Goal: Find specific page/section: Find specific page/section

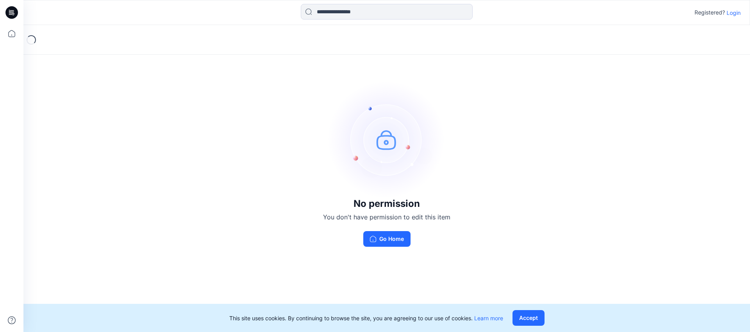
click at [730, 12] on p "Login" at bounding box center [733, 13] width 14 height 8
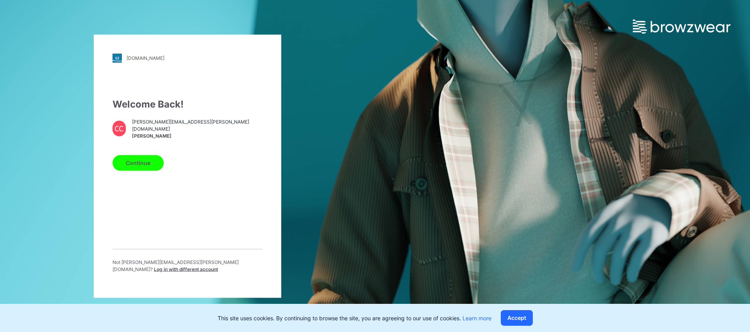
click at [129, 163] on button "Continue" at bounding box center [137, 163] width 51 height 16
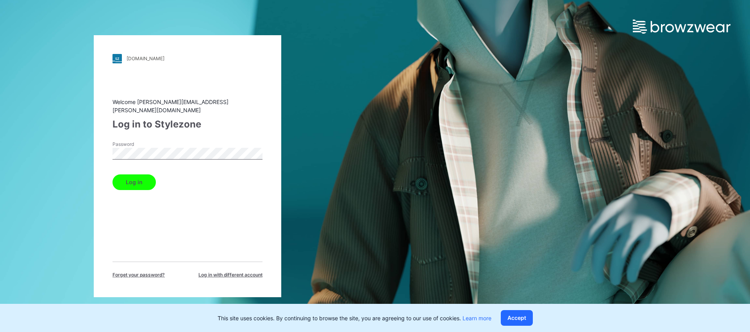
click at [133, 176] on button "Log in" at bounding box center [133, 182] width 43 height 16
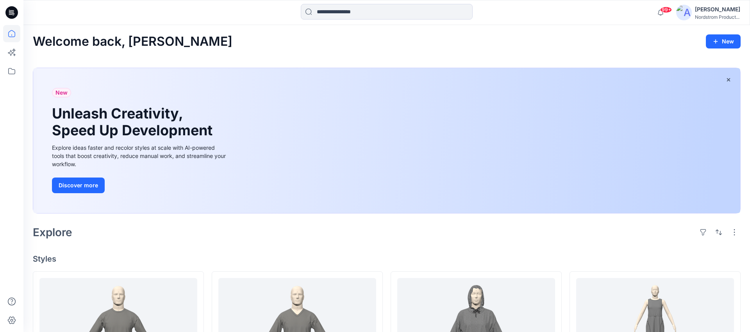
click at [13, 16] on icon at bounding box center [11, 12] width 12 height 12
click at [9, 68] on icon at bounding box center [11, 70] width 17 height 17
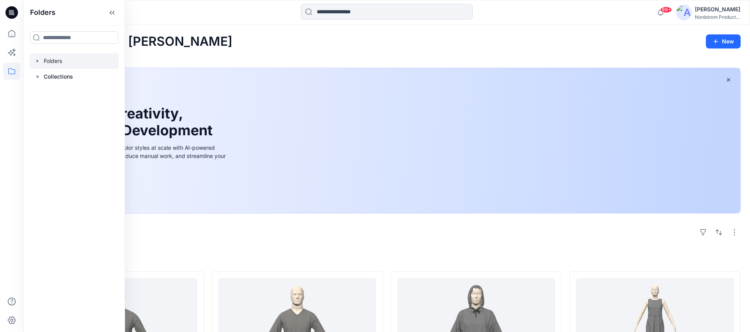
click at [68, 61] on div at bounding box center [74, 61] width 89 height 16
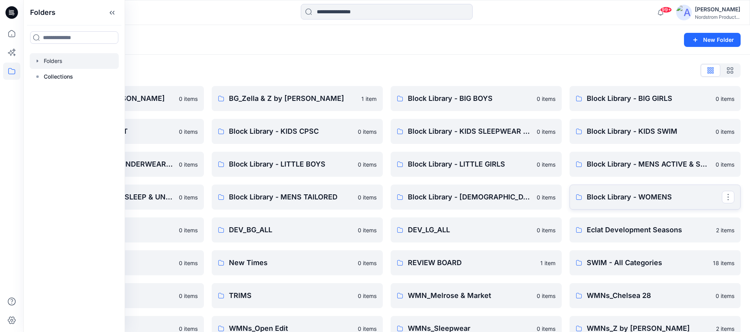
click at [639, 200] on p "Block Library - WOMENS" at bounding box center [654, 196] width 135 height 11
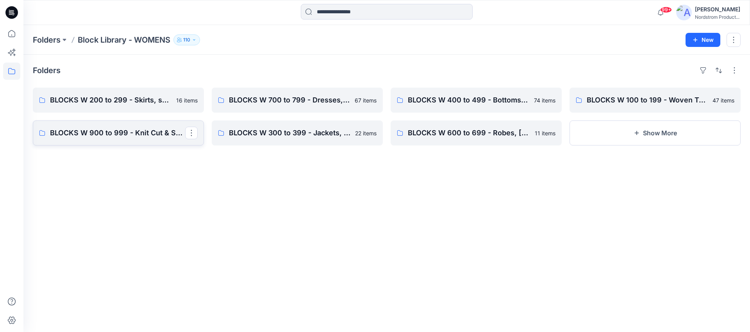
click at [122, 130] on p "BLOCKS W 900 to 999 - Knit Cut & Sew Tops" at bounding box center [117, 132] width 135 height 11
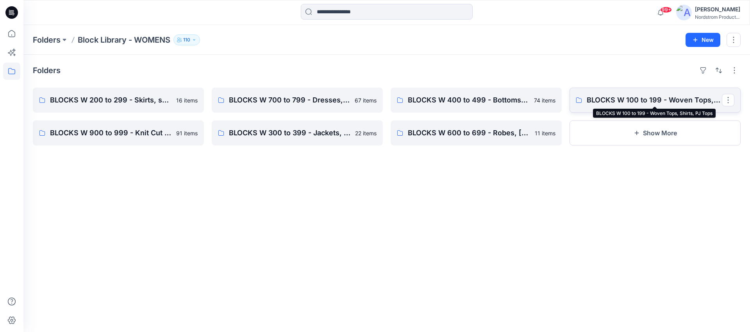
click at [655, 102] on p "BLOCKS W 100 to 199 - Woven Tops, Shirts, PJ Tops" at bounding box center [654, 100] width 135 height 11
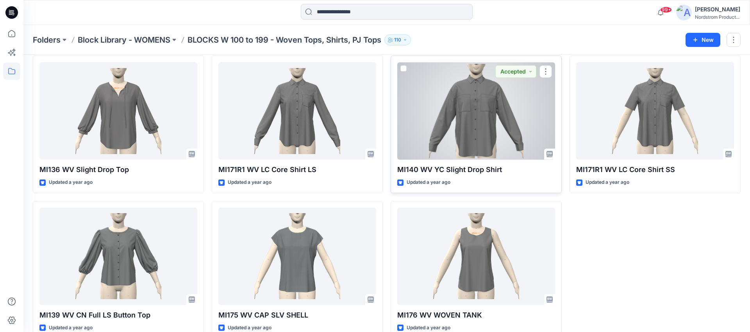
scroll to position [1498, 0]
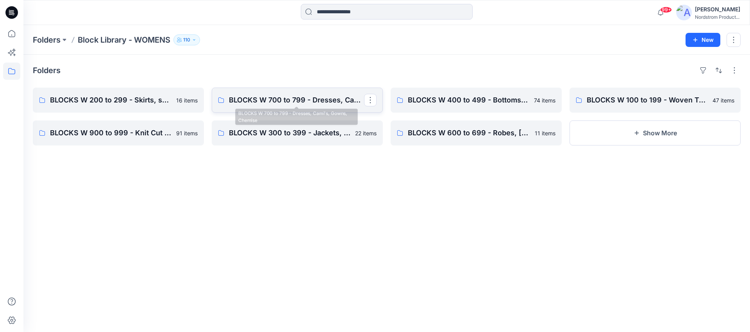
click at [267, 102] on p "BLOCKS W 700 to 799 - Dresses, Cami's, Gowns, Chemise" at bounding box center [296, 100] width 135 height 11
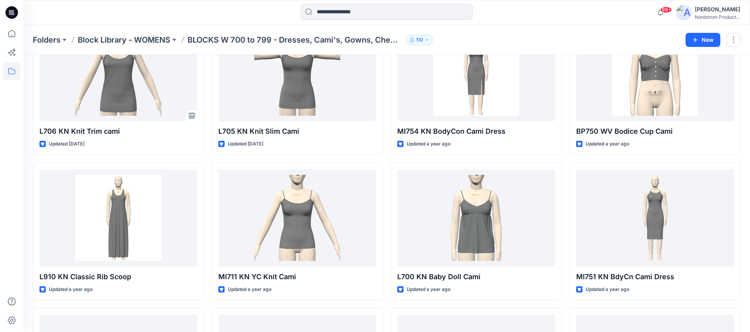
scroll to position [1813, 0]
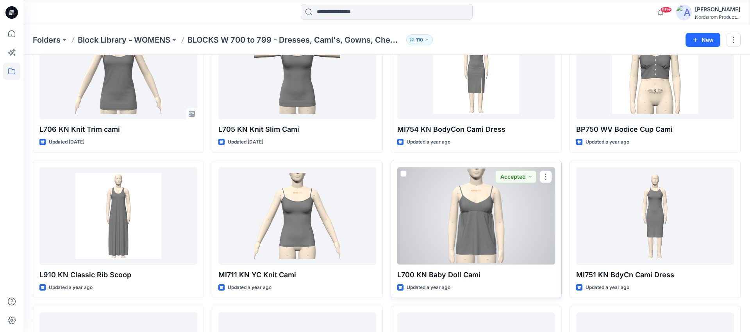
click at [470, 205] on div at bounding box center [476, 215] width 158 height 97
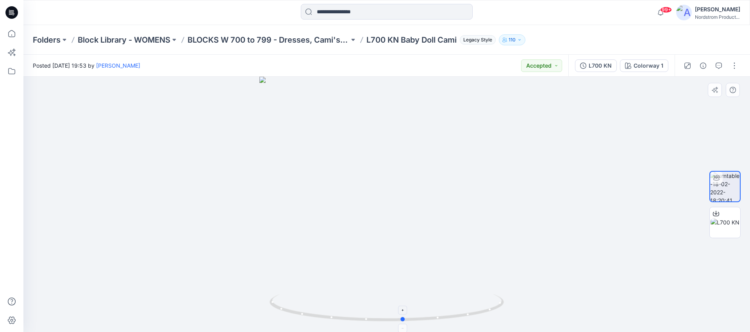
drag, startPoint x: 496, startPoint y: 307, endPoint x: 279, endPoint y: 315, distance: 217.7
click at [279, 315] on icon at bounding box center [387, 308] width 236 height 29
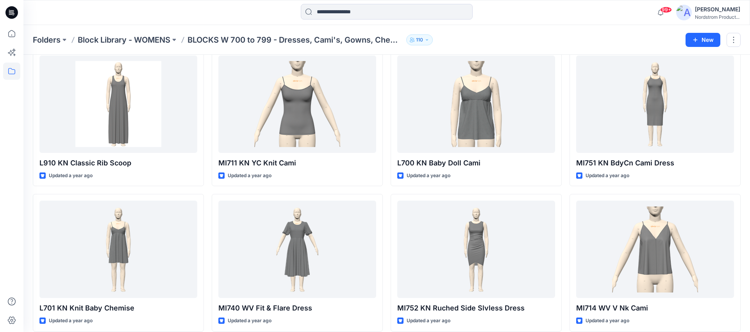
scroll to position [1924, 0]
